Goal: Information Seeking & Learning: Learn about a topic

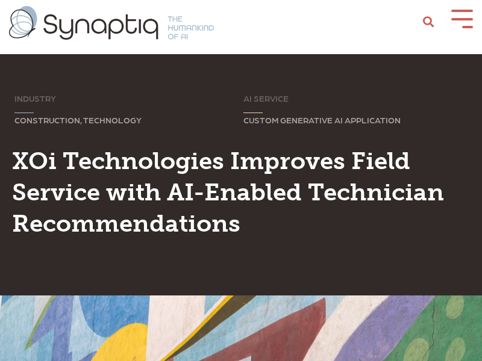
scroll to position [0, 5]
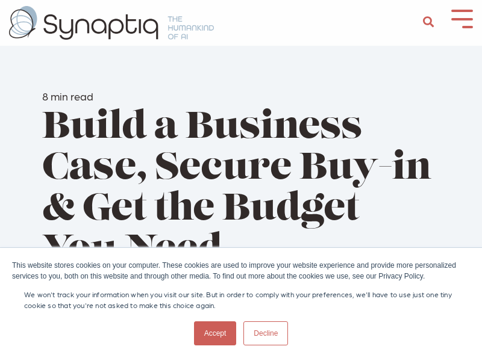
scroll to position [0, 5]
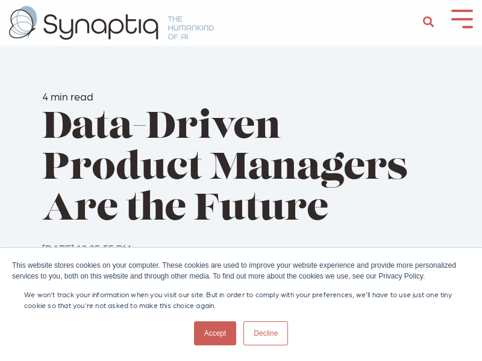
scroll to position [0, 5]
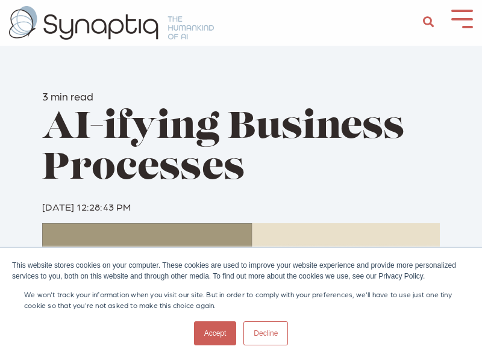
scroll to position [0, 5]
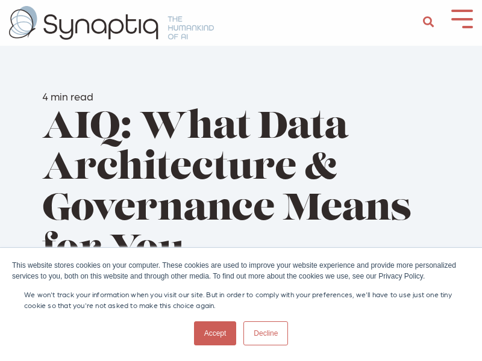
scroll to position [0, 5]
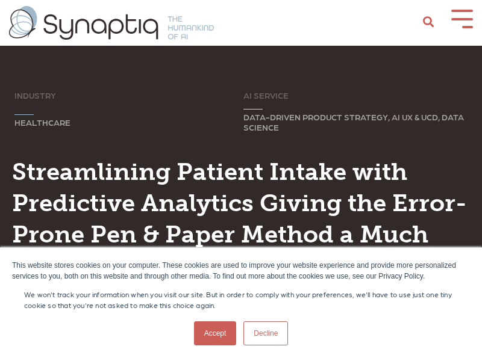
scroll to position [0, 5]
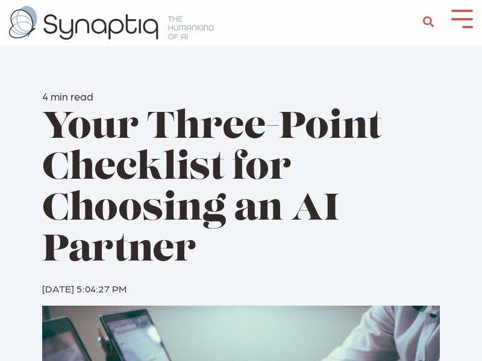
scroll to position [0, 5]
